Goal: Task Accomplishment & Management: Manage account settings

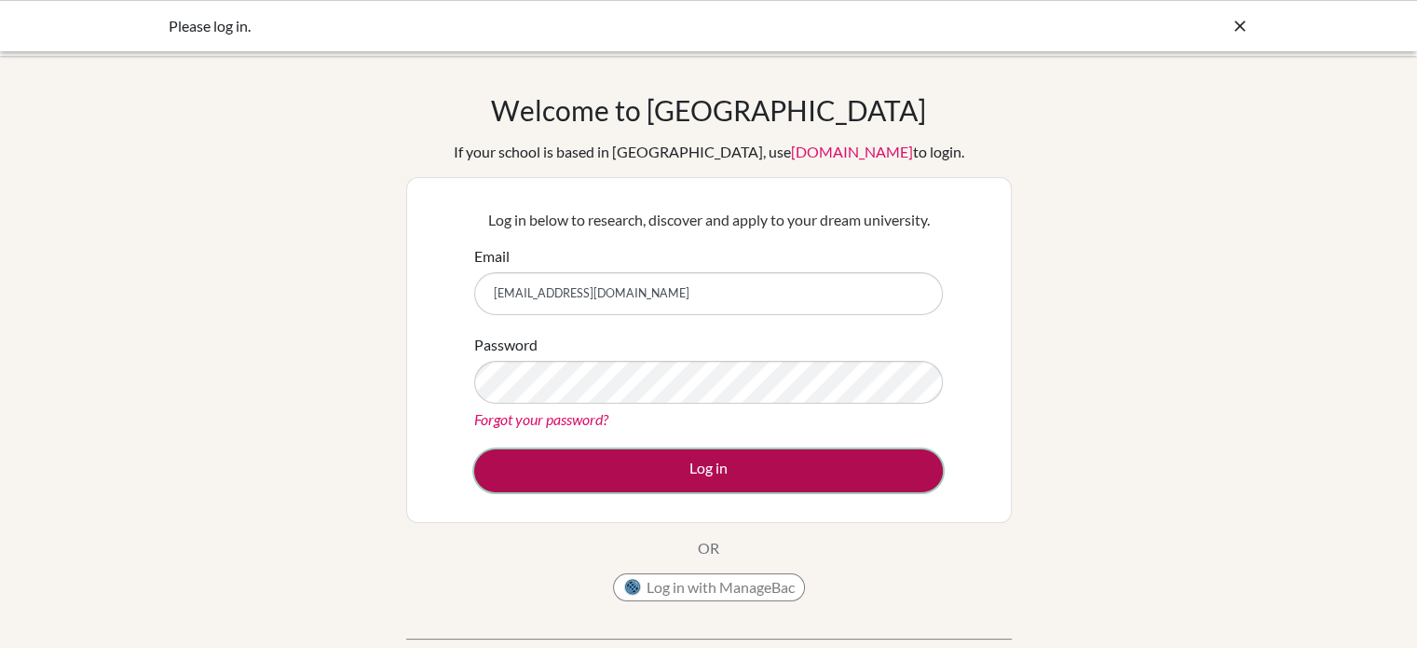
drag, startPoint x: 0, startPoint y: 0, endPoint x: 608, endPoint y: 469, distance: 768.0
click at [608, 469] on button "Log in" at bounding box center [708, 470] width 469 height 43
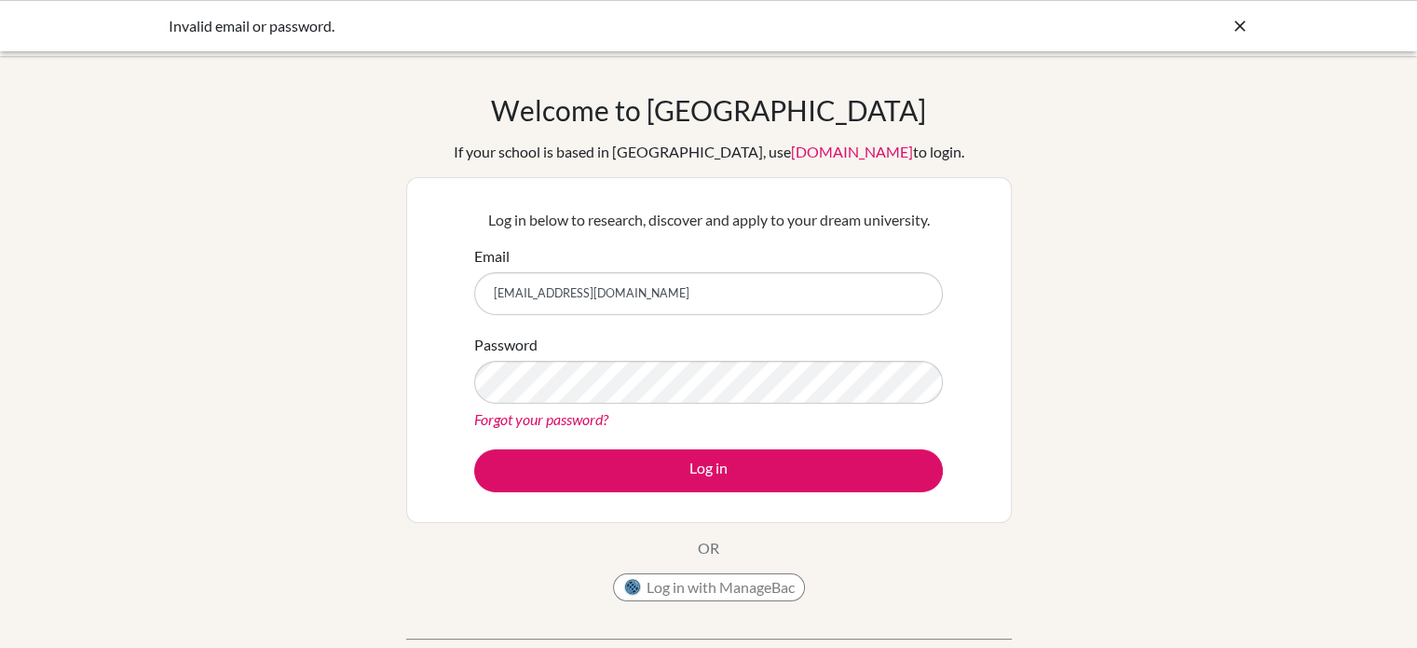
click at [511, 295] on input "[EMAIL_ADDRESS][DOMAIN_NAME]" at bounding box center [708, 293] width 469 height 43
click at [516, 295] on input "[EMAIL_ADDRESS][DOMAIN_NAME]" at bounding box center [708, 293] width 469 height 43
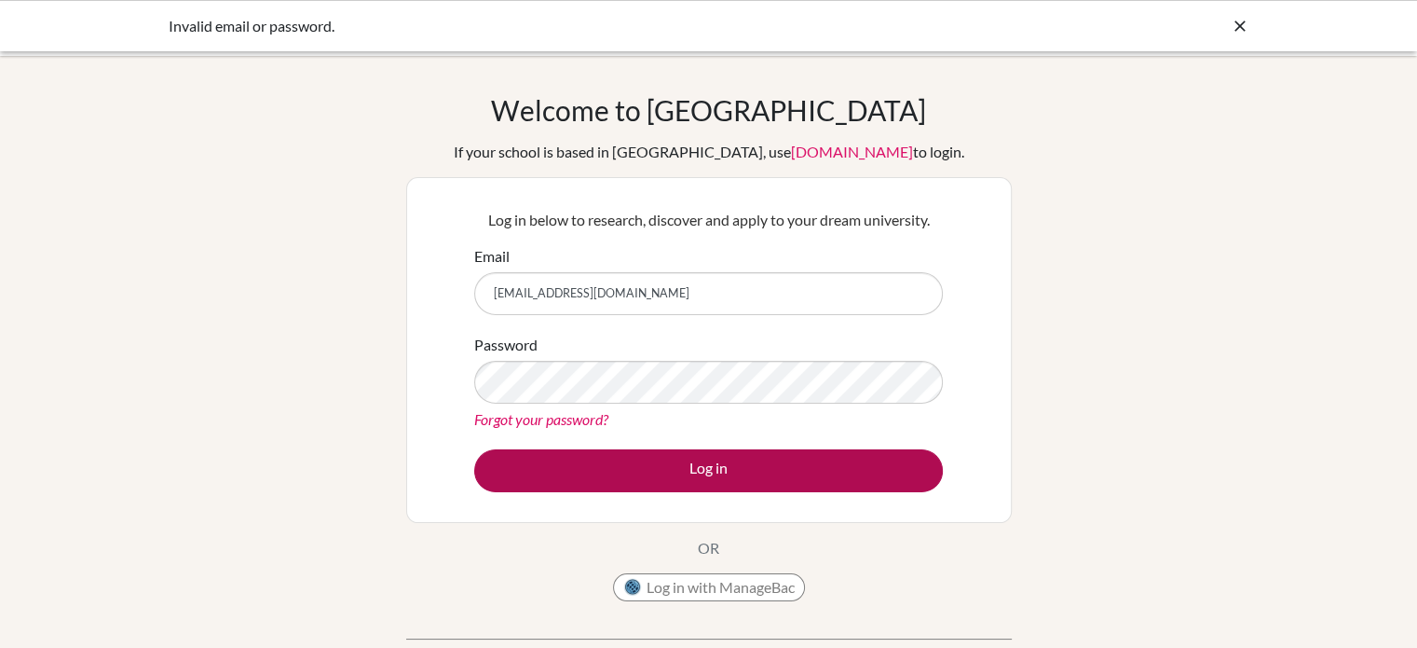
type input "[EMAIL_ADDRESS][DOMAIN_NAME]"
click at [604, 451] on button "Log in" at bounding box center [708, 470] width 469 height 43
